Goal: Check status: Check status

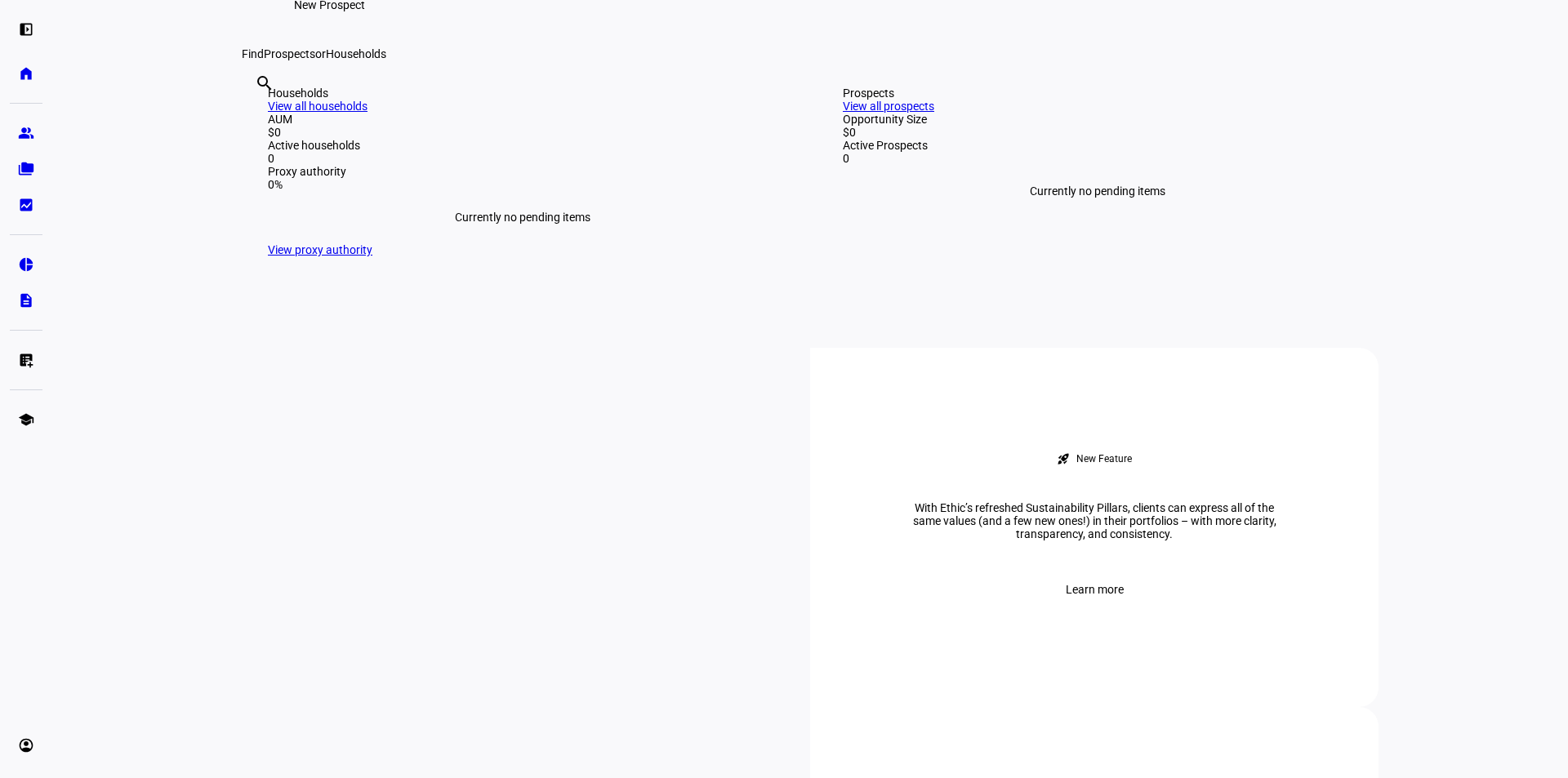
scroll to position [327, 0]
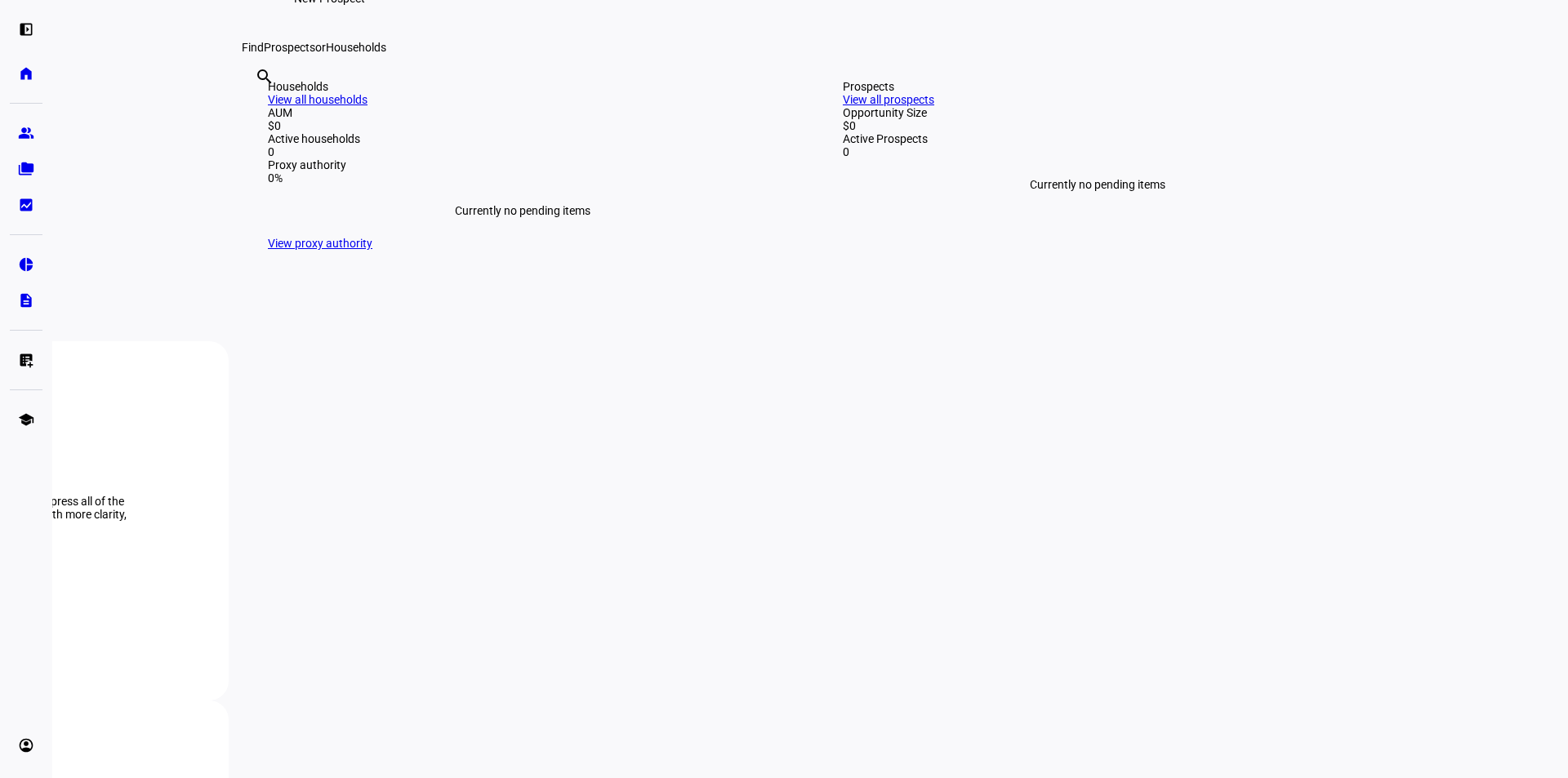
click at [258, 109] on input "text" at bounding box center [257, 98] width 4 height 19
type input "kenned"
click at [7, 128] on div "left_panel_open home Home Advisors group Prospects folder_copy Households bid_l…" at bounding box center [26, 389] width 53 height 778
click at [20, 135] on eth-mat-symbol "group" at bounding box center [26, 133] width 17 height 17
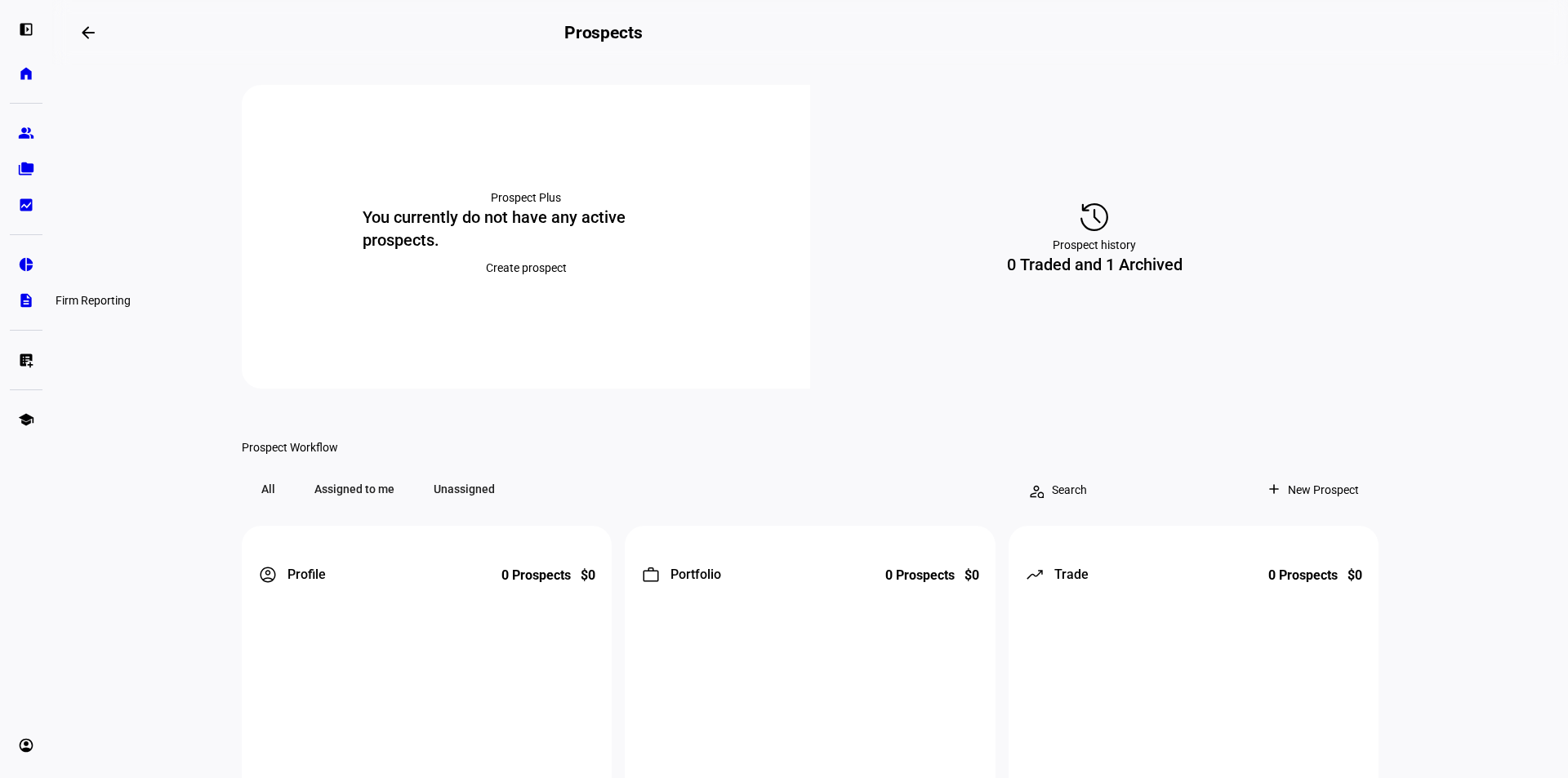
click at [24, 301] on eth-mat-symbol "description" at bounding box center [26, 301] width 17 height 17
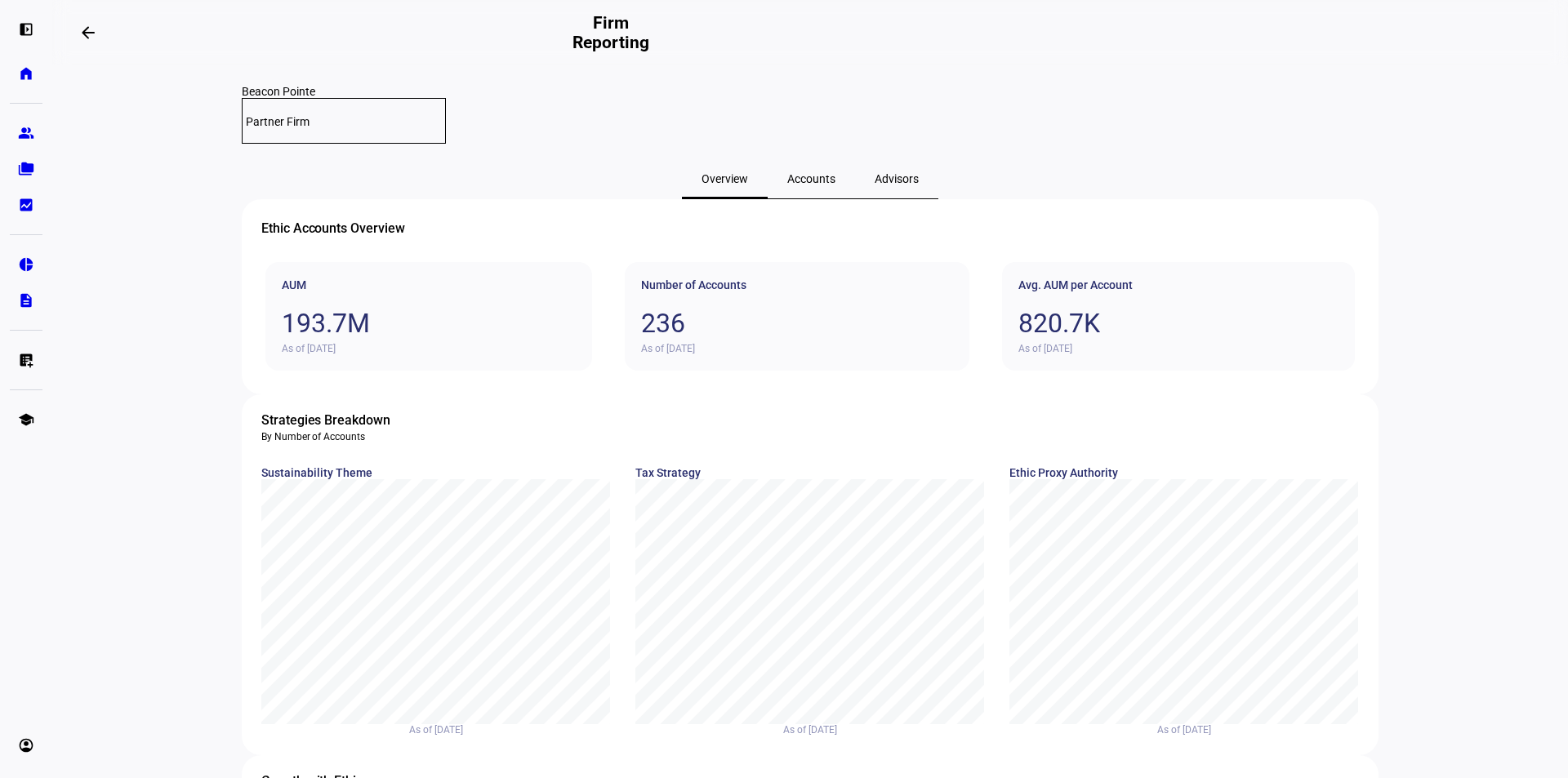
click at [814, 174] on span "Accounts" at bounding box center [811, 179] width 48 height 11
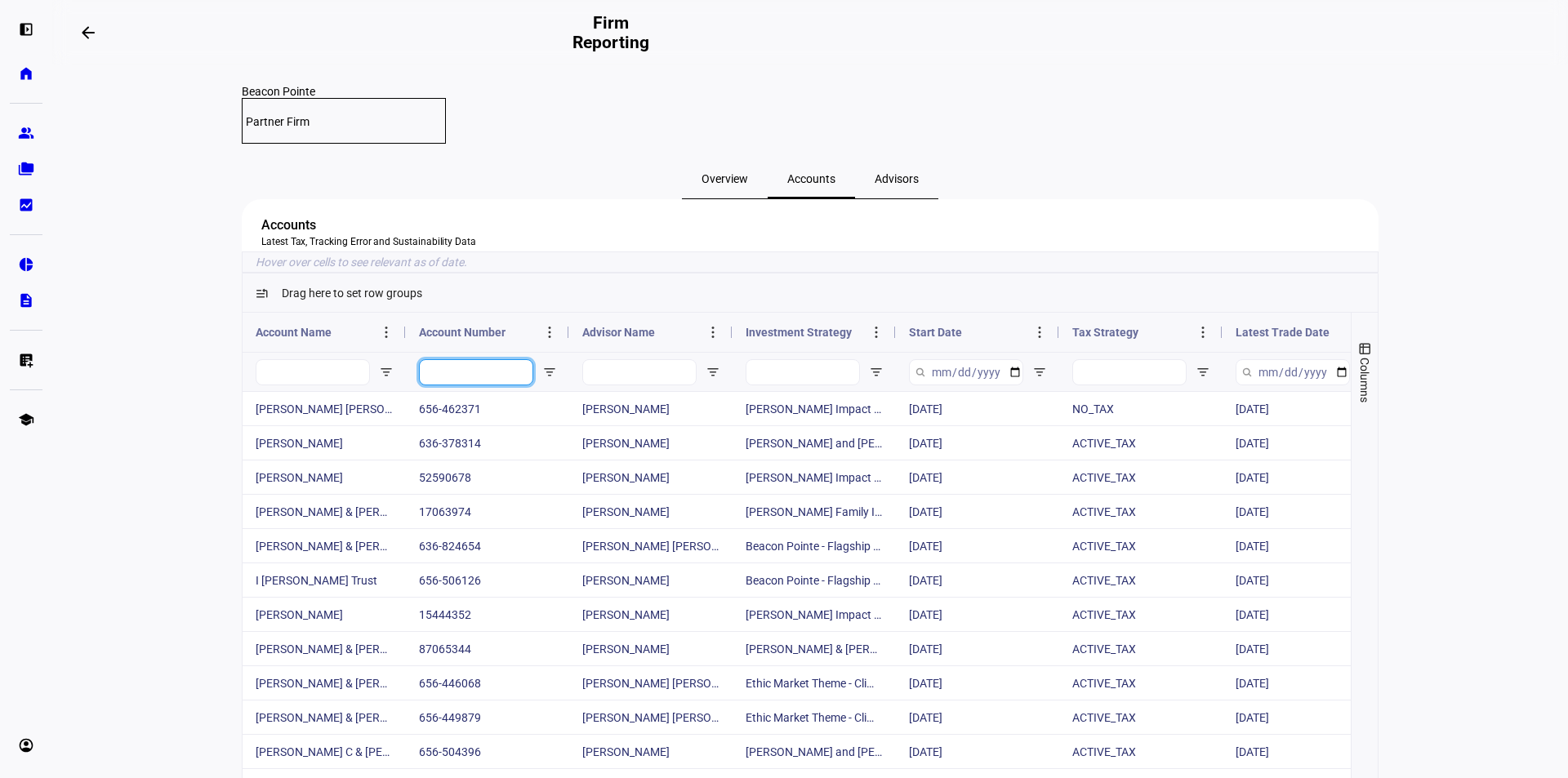
click at [447, 383] on input "Account Number Filter Input" at bounding box center [476, 372] width 114 height 26
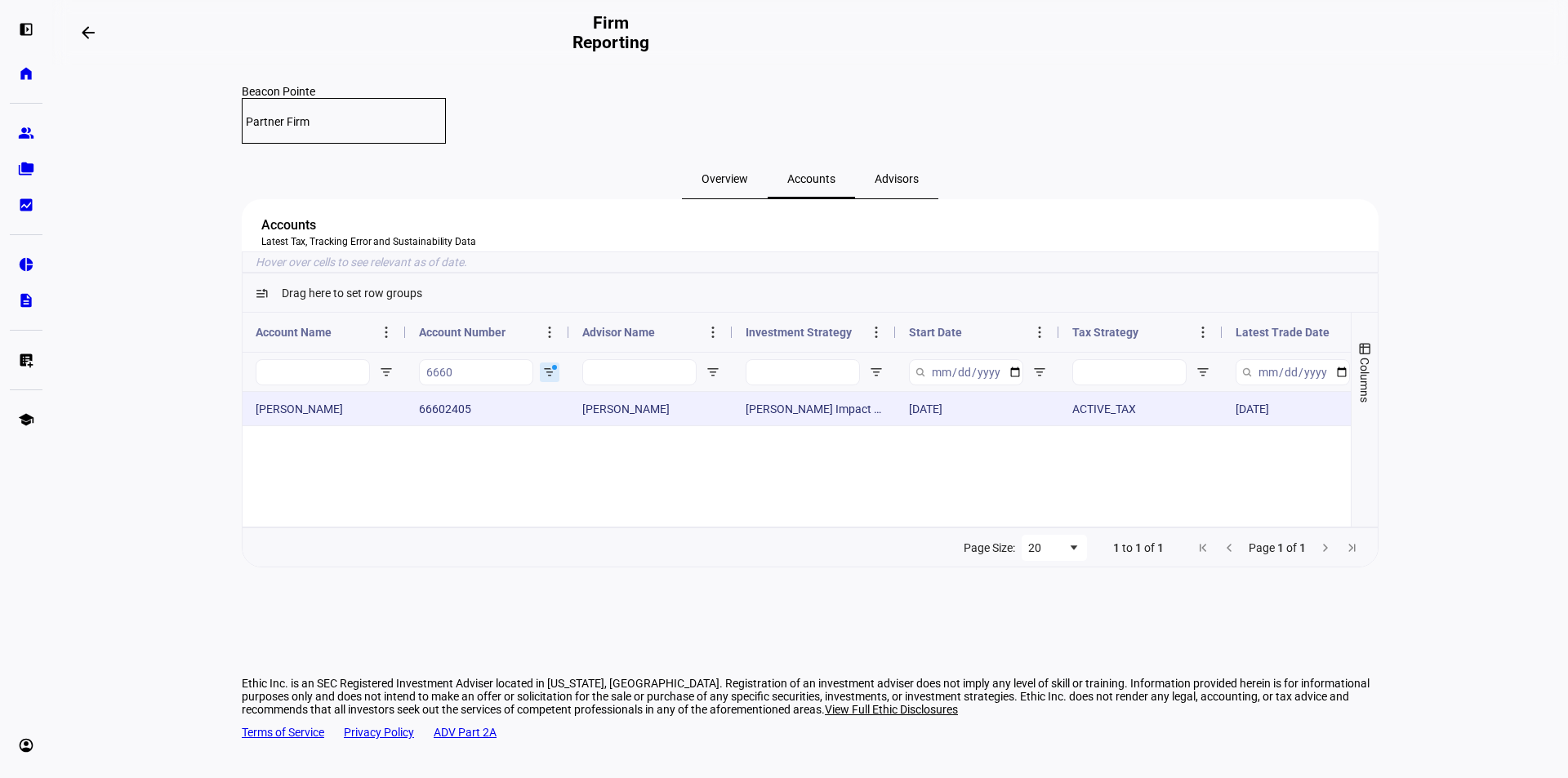
click at [501, 425] on div "66602405" at bounding box center [487, 409] width 163 height 33
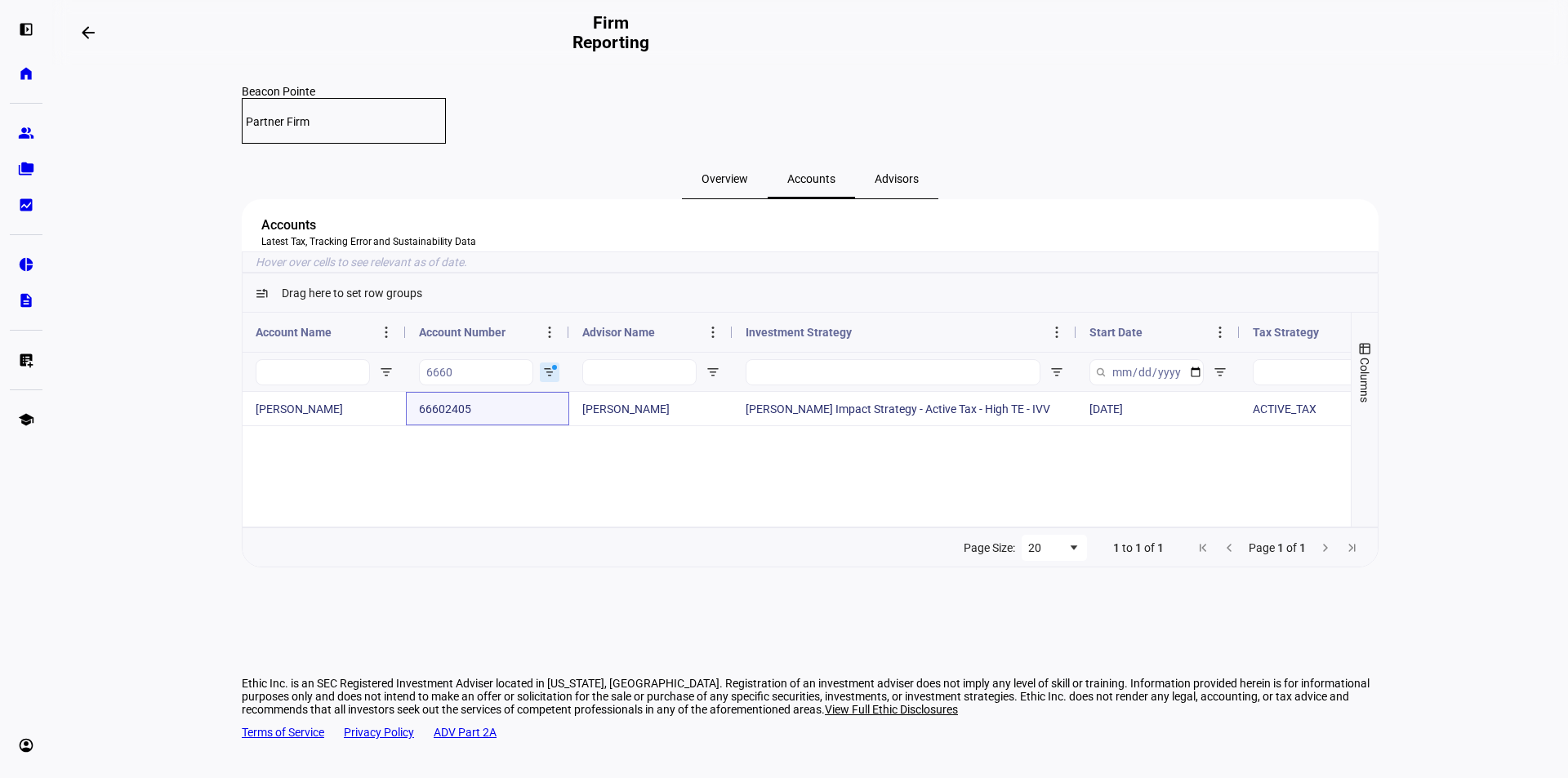
drag, startPoint x: 895, startPoint y: 358, endPoint x: 1075, endPoint y: 356, distance: 180.0
click at [1075, 352] on div at bounding box center [1075, 332] width 6 height 39
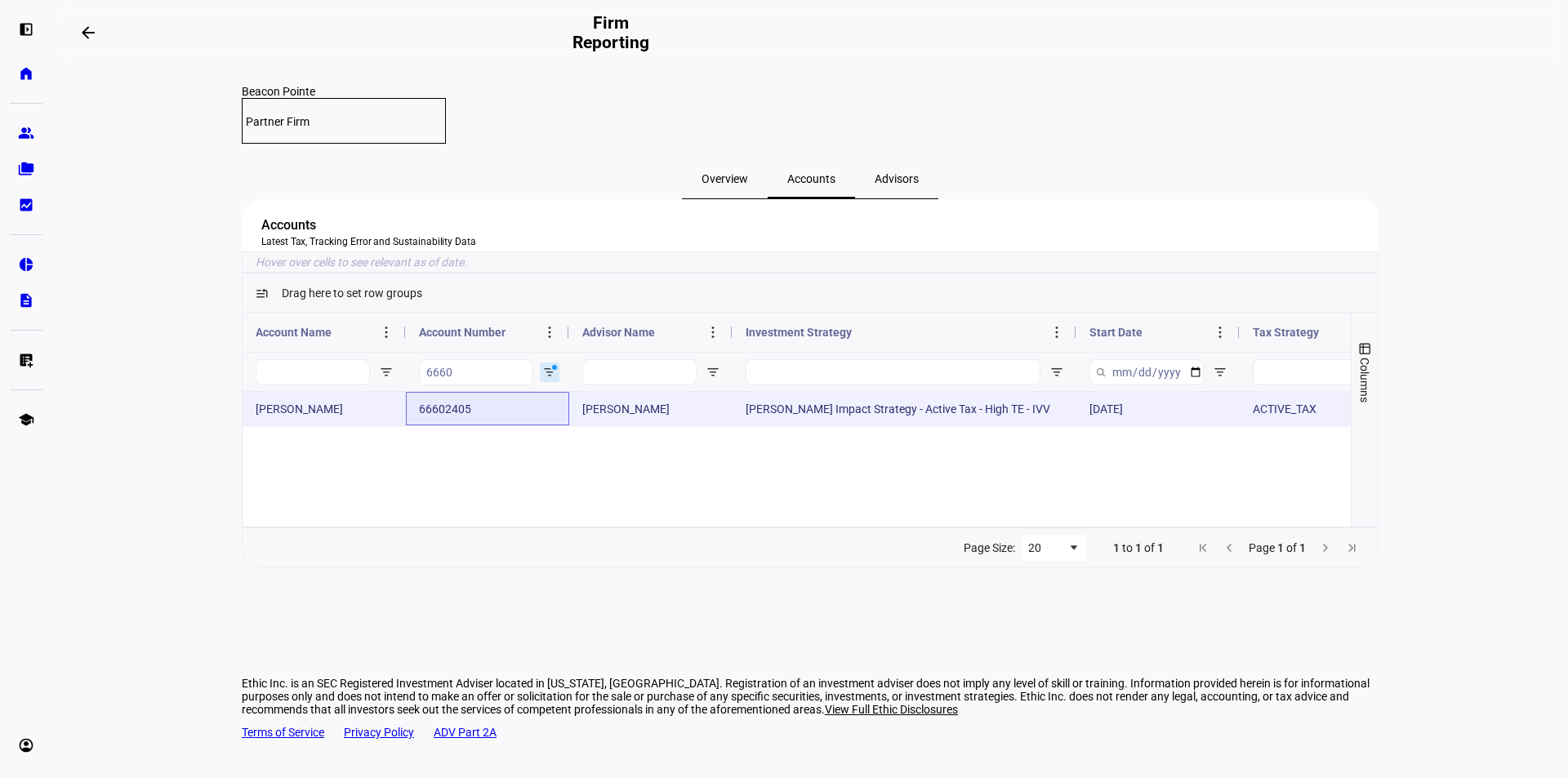
click at [432, 425] on div "66602405" at bounding box center [487, 409] width 163 height 33
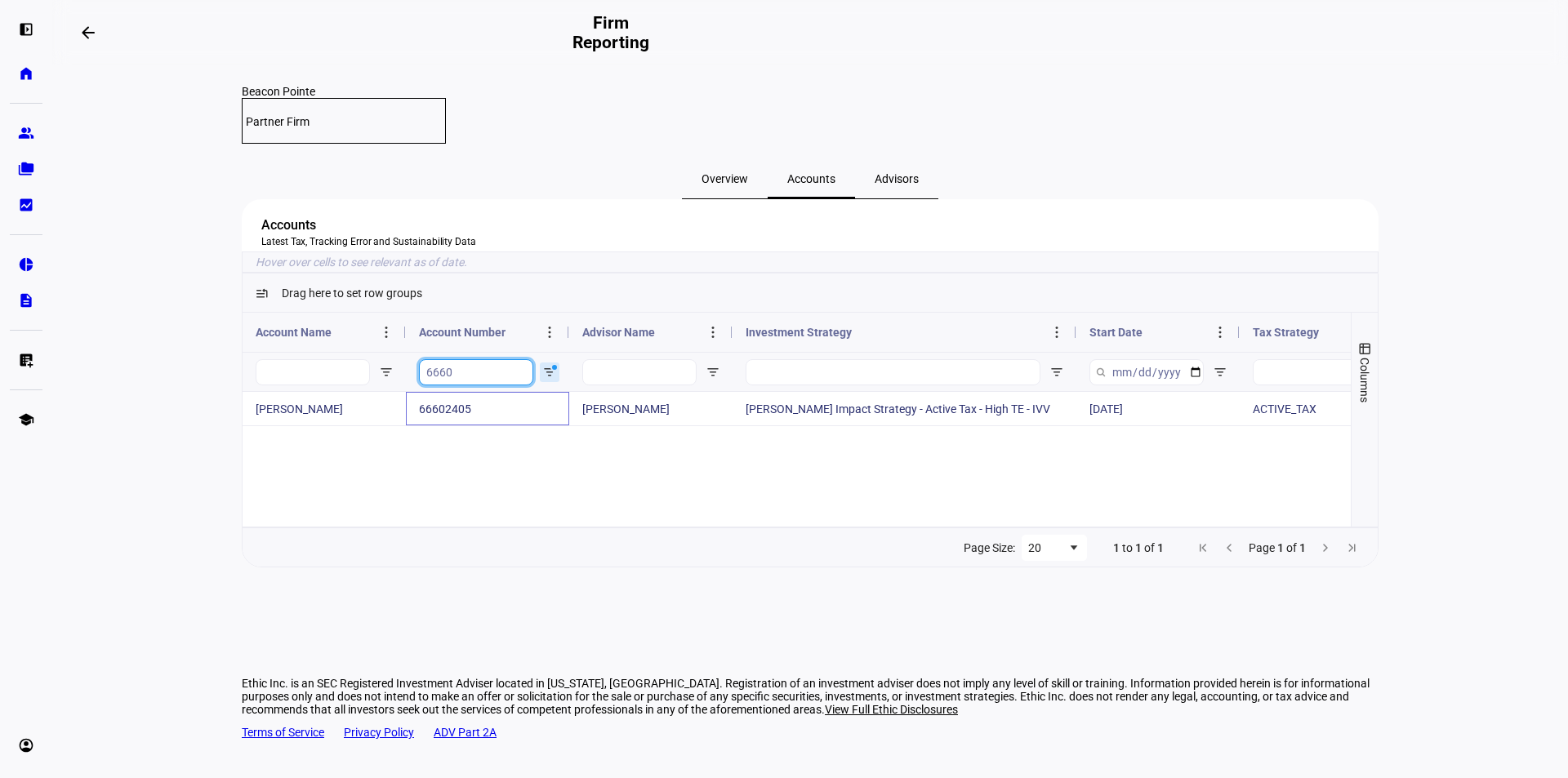
click at [459, 386] on input "6660" at bounding box center [476, 372] width 114 height 26
paste input "5355-3329"
click at [453, 386] on input "5355-3329" at bounding box center [476, 372] width 114 height 26
type input "53553329"
